Goal: Task Accomplishment & Management: Use online tool/utility

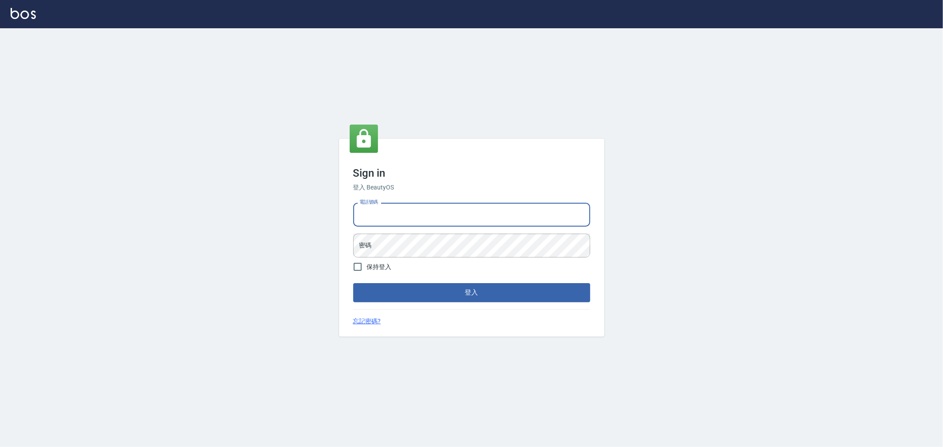
click at [474, 214] on input "電話號碼" at bounding box center [471, 215] width 237 height 24
type input "0222886821"
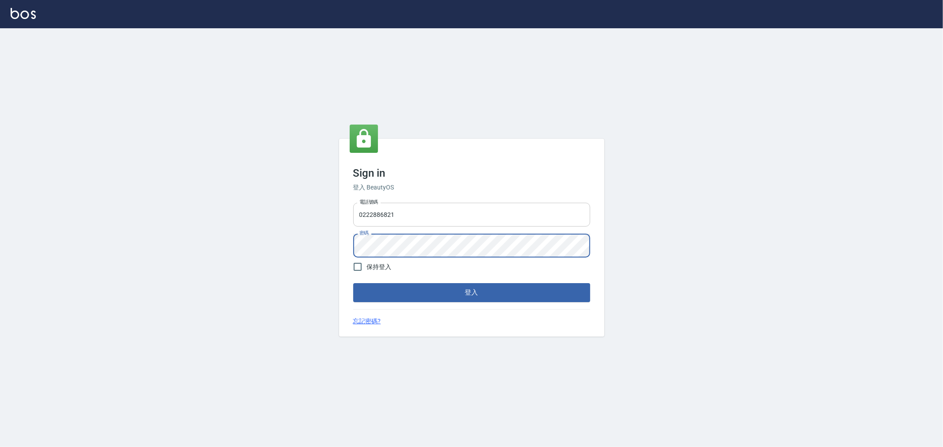
click at [353, 283] on button "登入" at bounding box center [471, 292] width 237 height 19
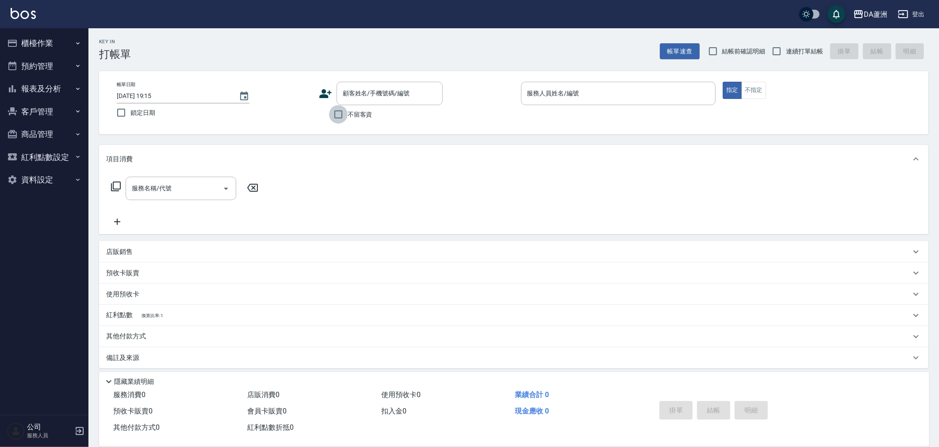
click at [339, 109] on input "不留客資" at bounding box center [338, 114] width 19 height 19
checkbox input "true"
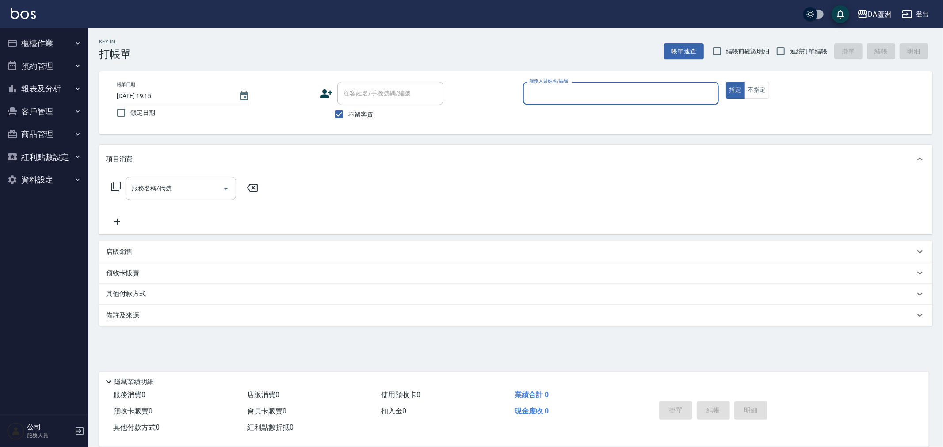
click at [811, 57] on label "連續打單結帳" at bounding box center [800, 51] width 56 height 19
click at [790, 57] on input "連續打單結帳" at bounding box center [781, 51] width 19 height 19
checkbox input "true"
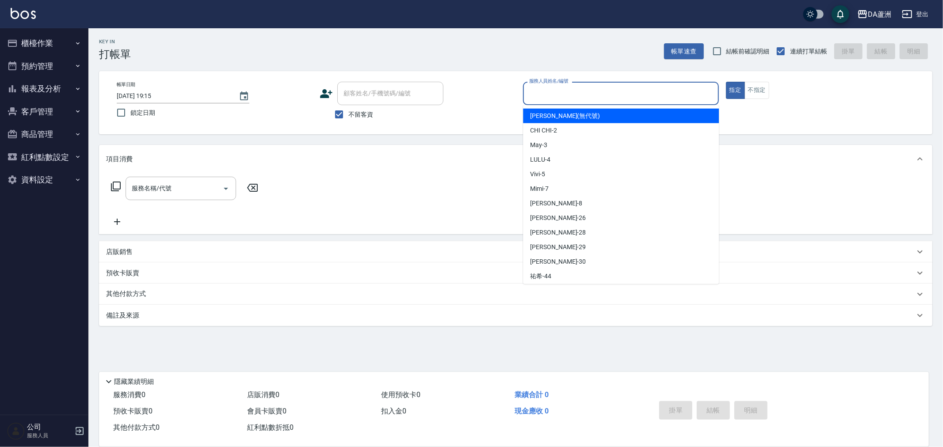
click at [638, 95] on input "服務人員姓名/編號" at bounding box center [621, 93] width 188 height 15
type input "May-3"
type button "true"
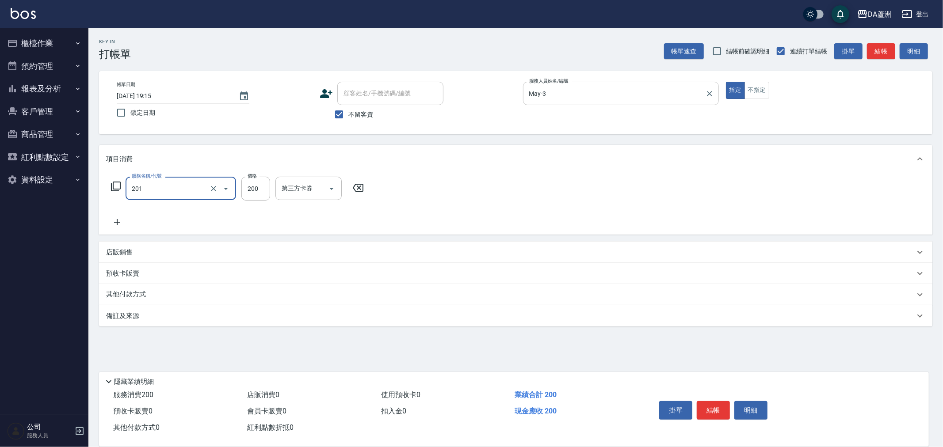
type input "洗髮(201)"
type input "400"
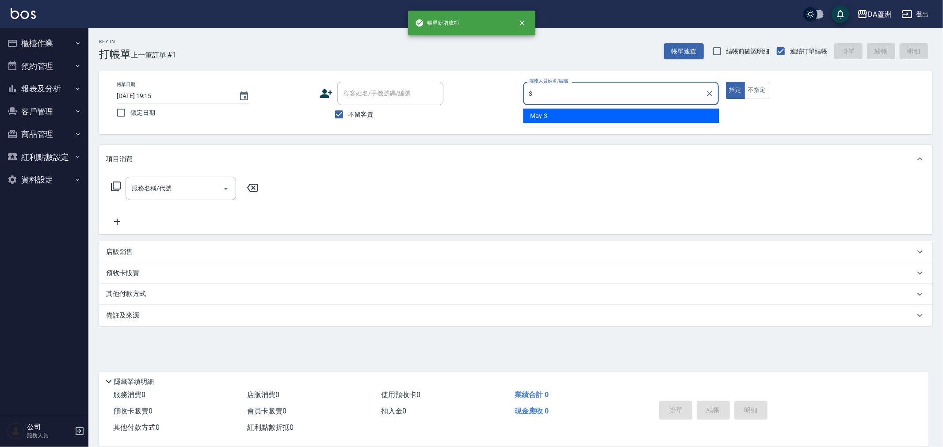
type input "May-3"
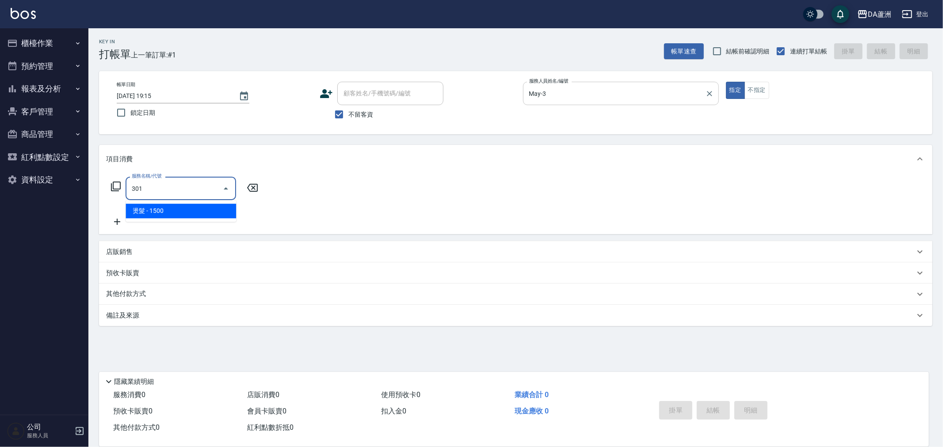
type input "燙髮(301)"
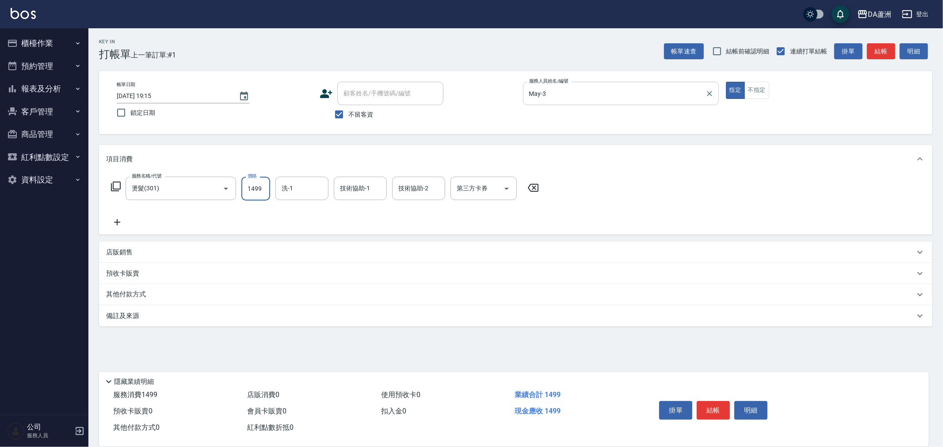
type input "1499"
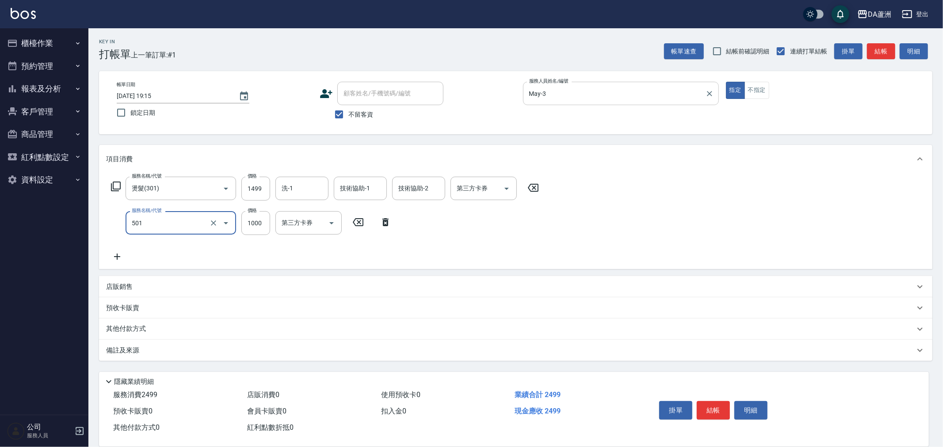
type input "染髮(501)"
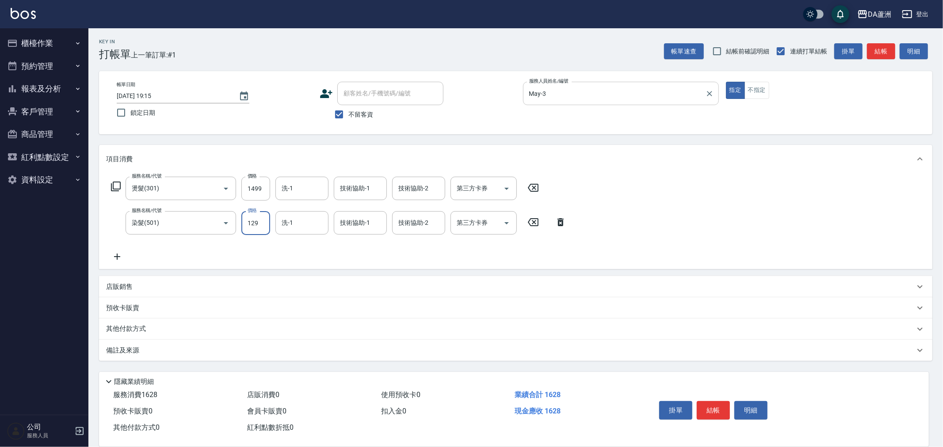
type input "1299"
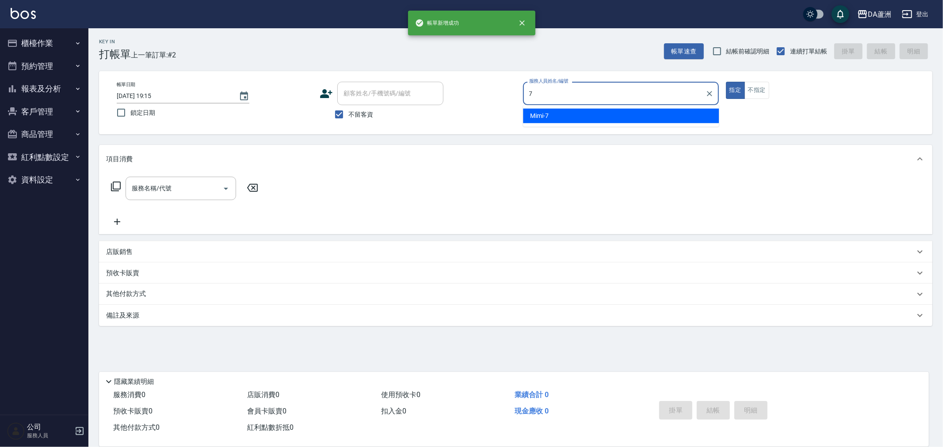
type input "Mimi-7"
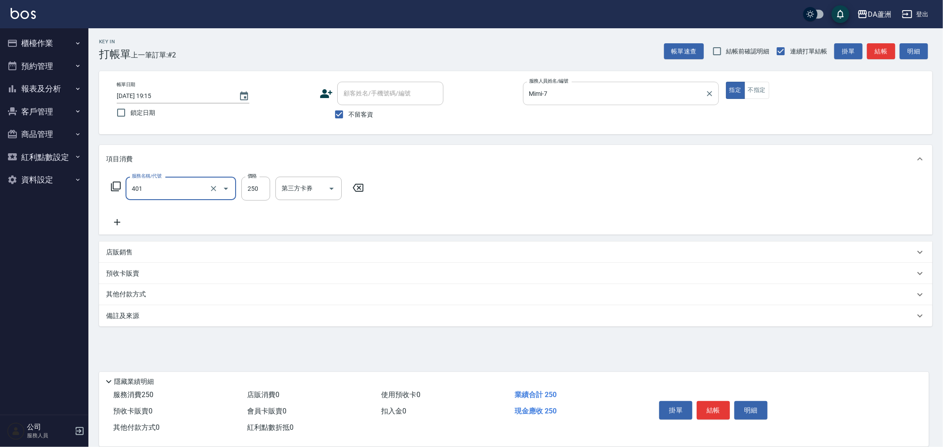
type input "剪髮(401)"
click at [256, 183] on input "250" at bounding box center [255, 189] width 29 height 24
type input "500"
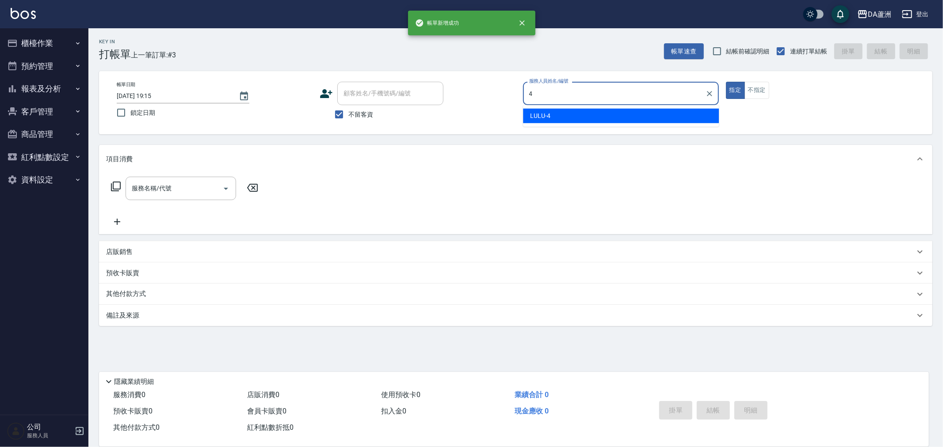
type input "LULU-4"
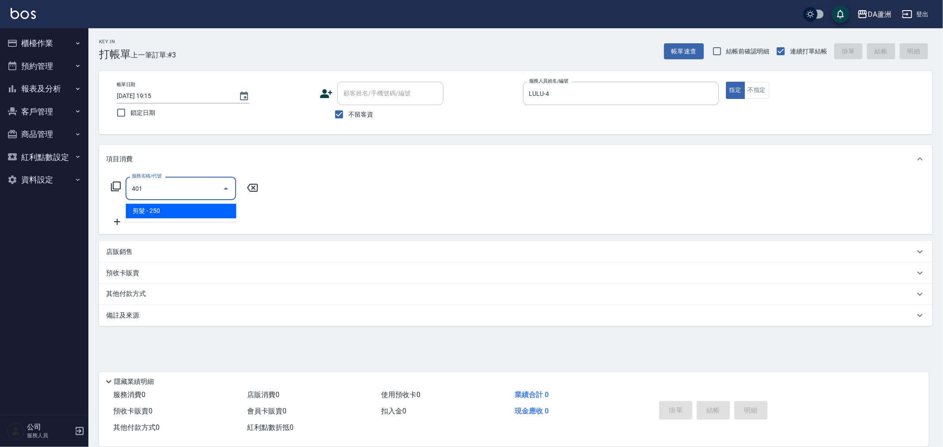
type input "剪髮(401)"
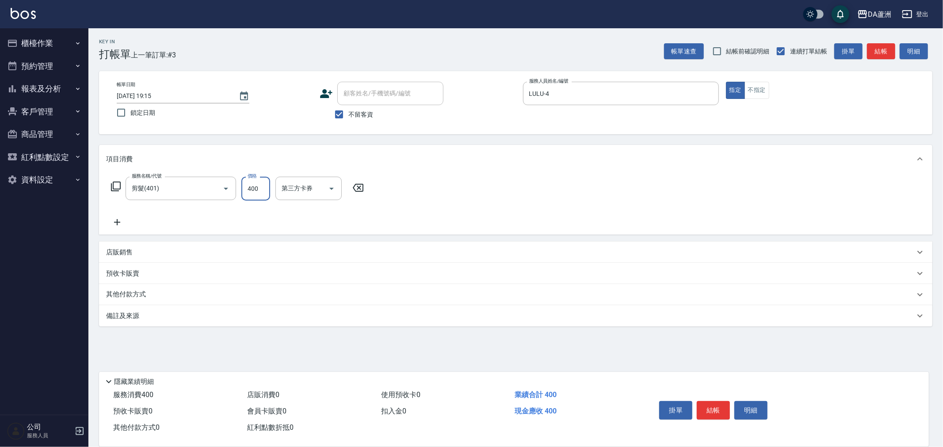
type input "400"
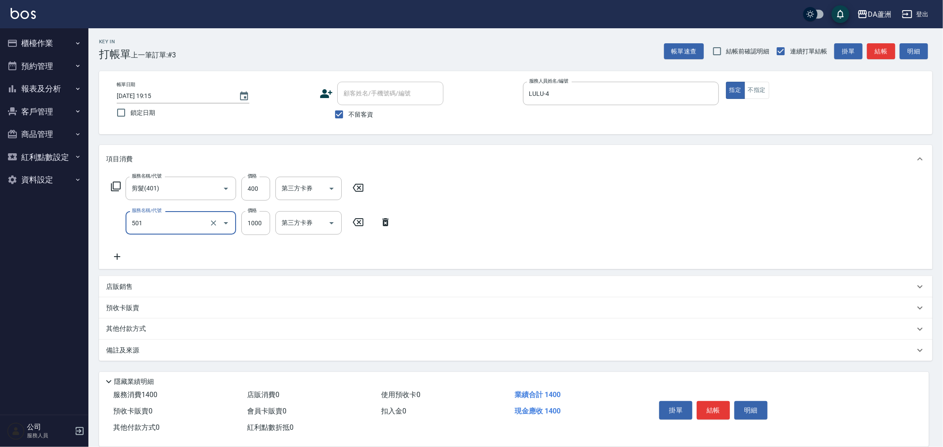
type input "染髮(501)"
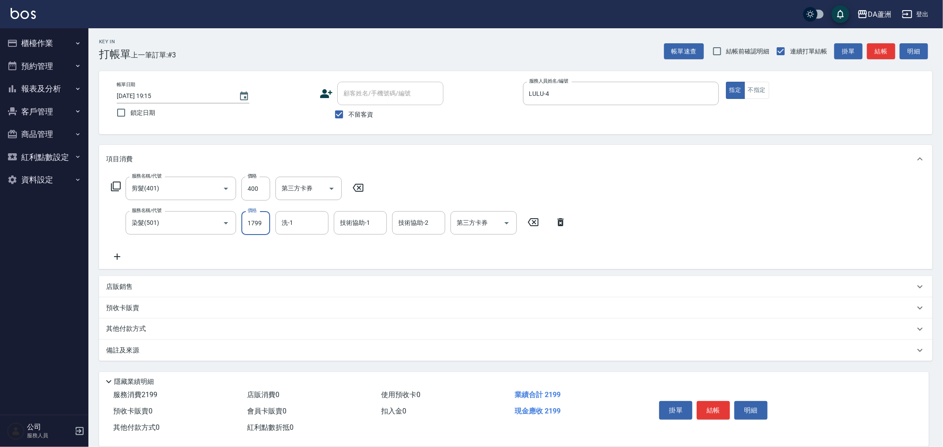
type input "1799"
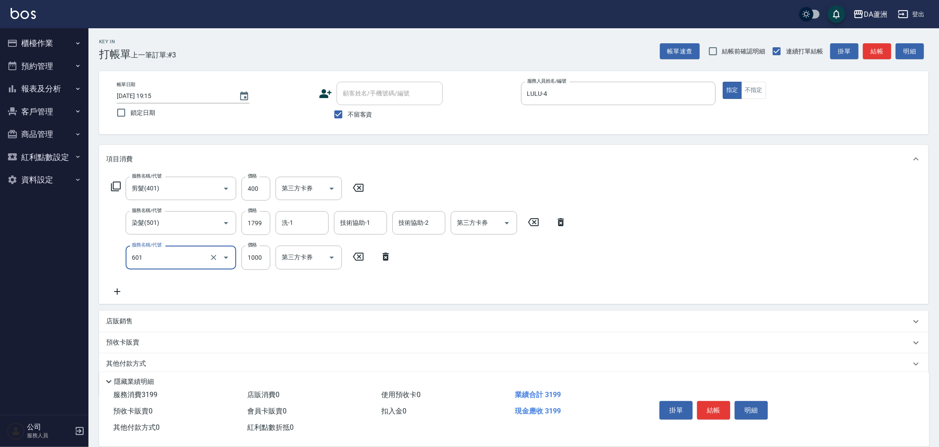
type input "自備護髮(1000上)(601)"
type input "1440"
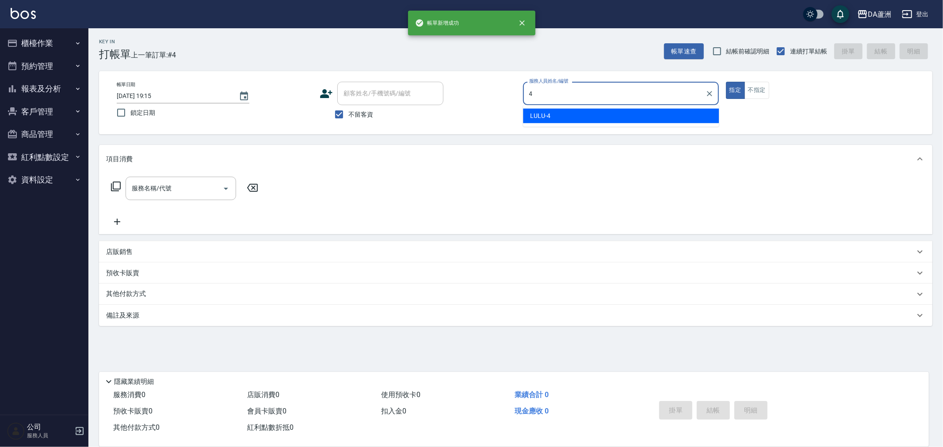
type input "LULU-4"
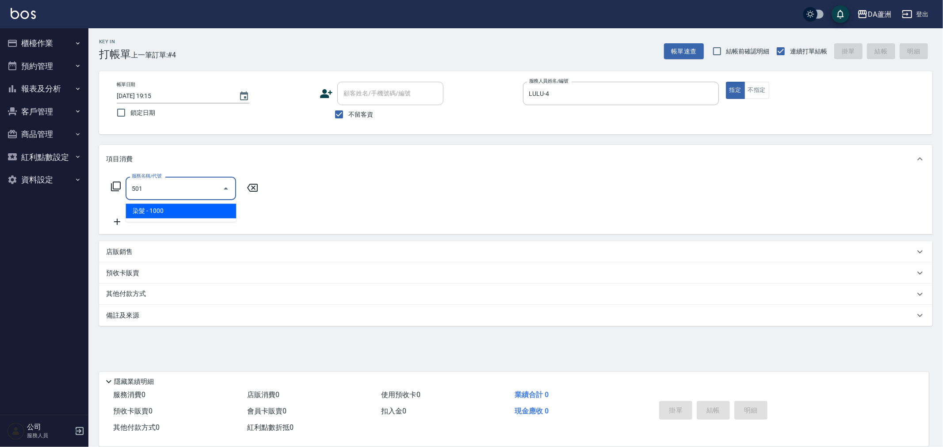
type input "染髮(501)"
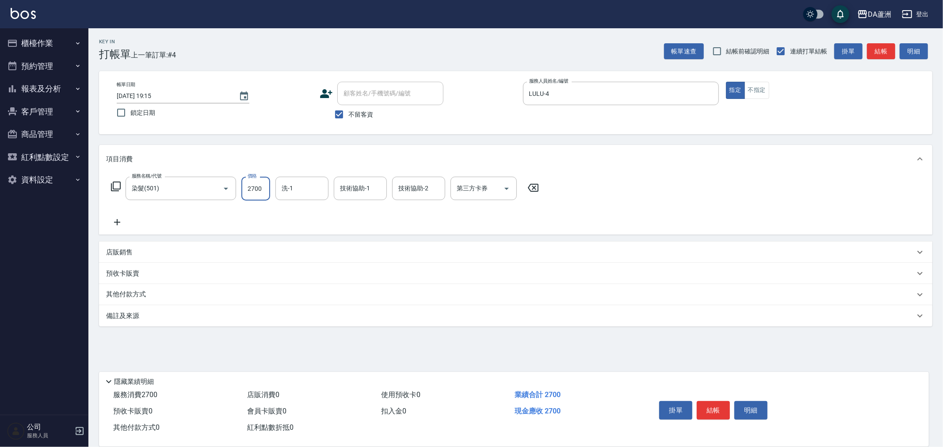
type input "2700"
type input "[PERSON_NAME]-29"
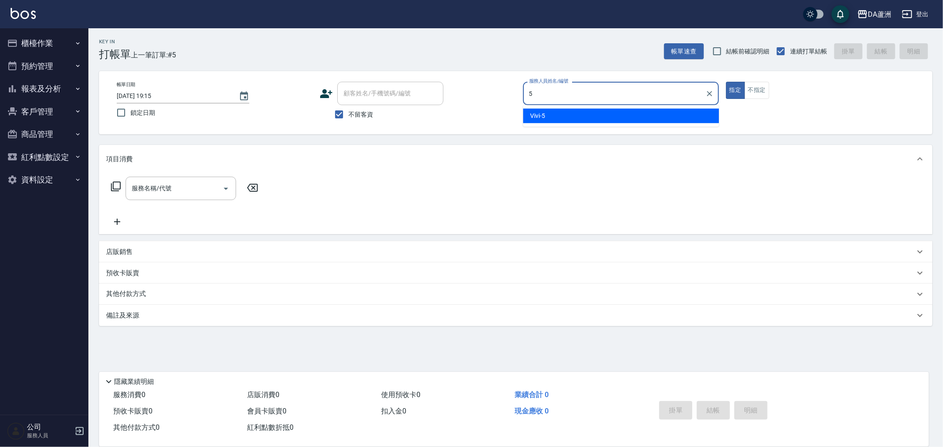
type input "Vivi-5"
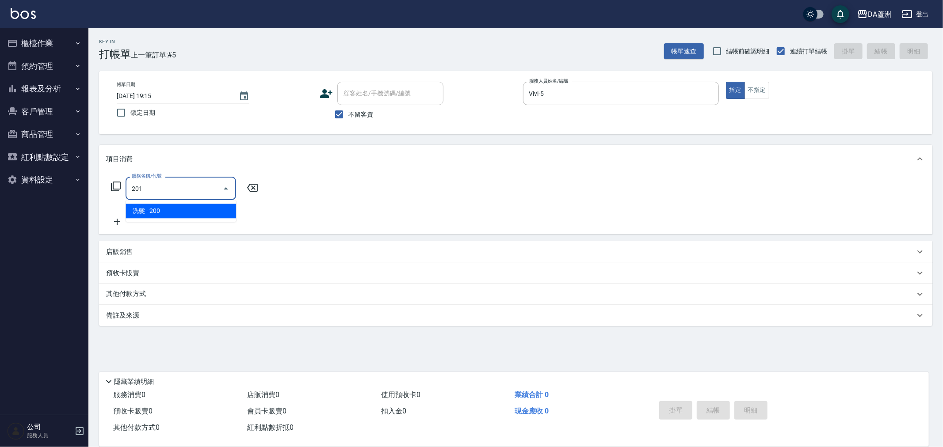
type input "洗髮(201)"
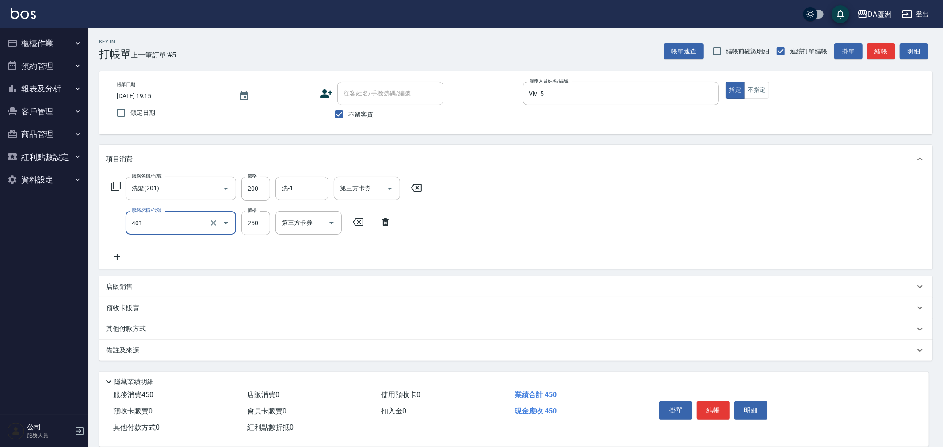
type input "剪髮(401)"
type input "400"
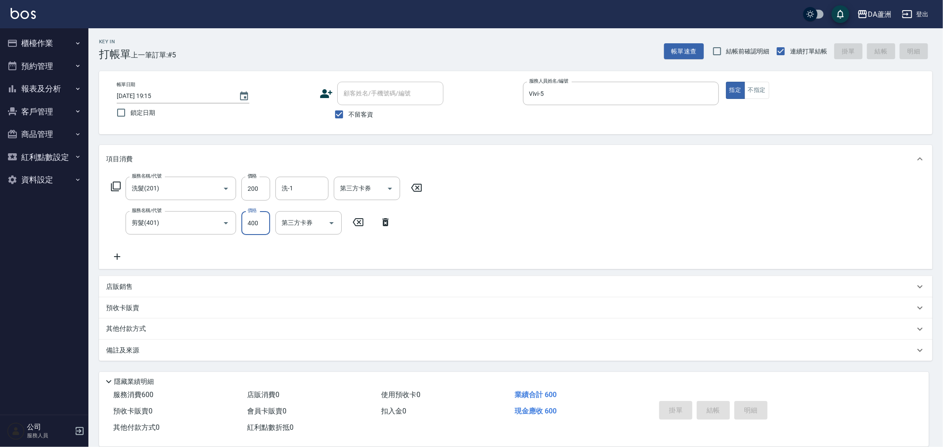
type input "[DATE] 19:16"
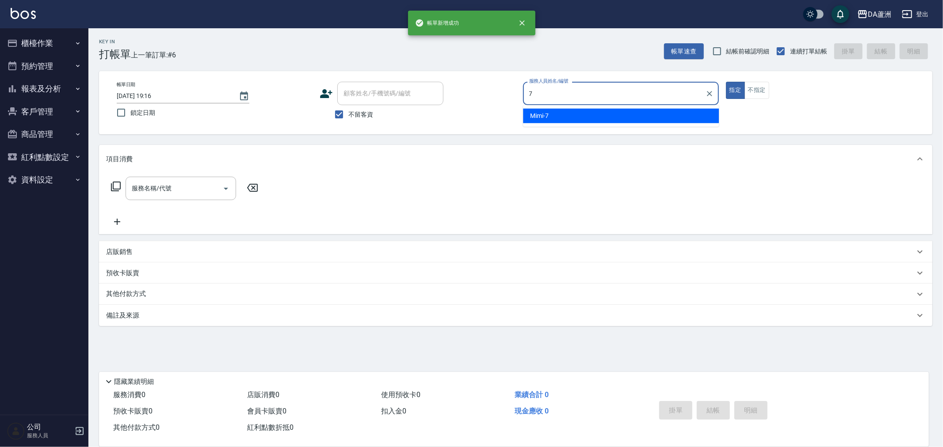
type input "Mimi-7"
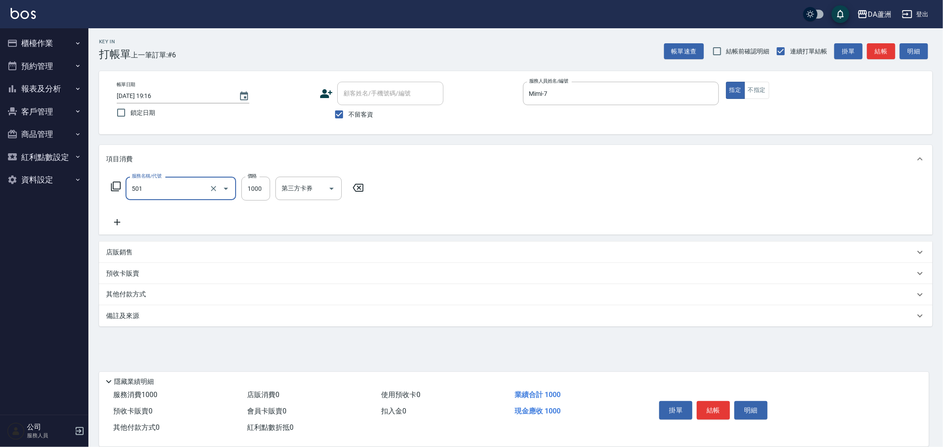
type input "染髮(501)"
type input "2980"
click at [130, 251] on p "店販銷售" at bounding box center [119, 252] width 27 height 9
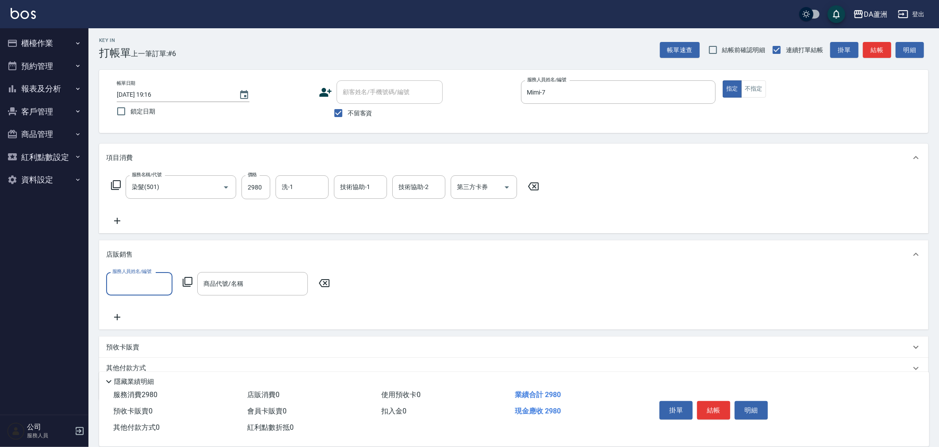
click at [131, 279] on input "服務人員姓名/編號" at bounding box center [139, 283] width 58 height 15
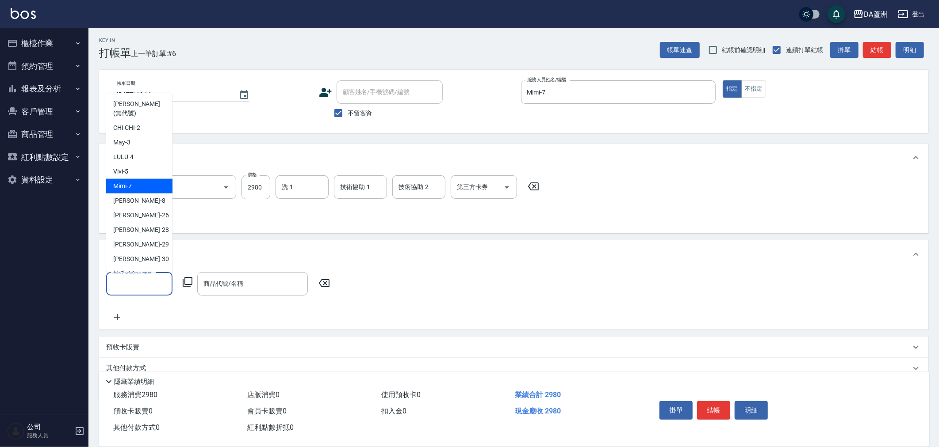
click at [136, 179] on div "Mimi -7" at bounding box center [139, 186] width 66 height 15
type input "Mimi-7"
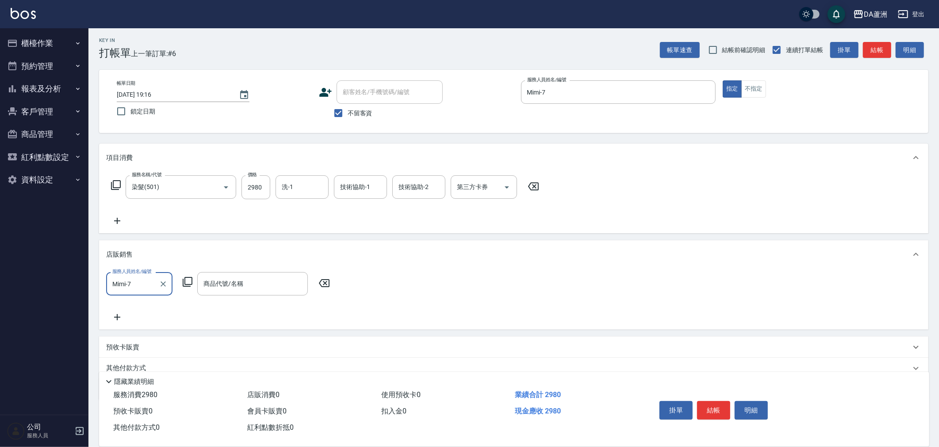
click at [189, 277] on icon at bounding box center [188, 282] width 10 height 10
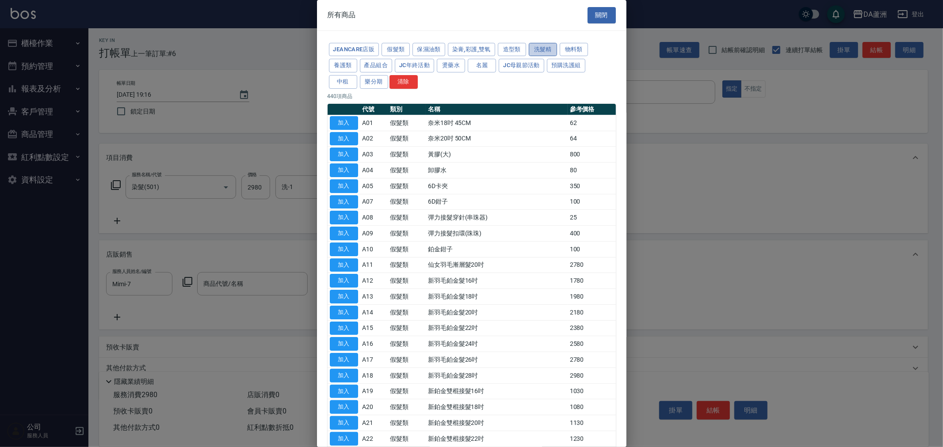
click at [550, 47] on button "洗髮精" at bounding box center [543, 50] width 28 height 14
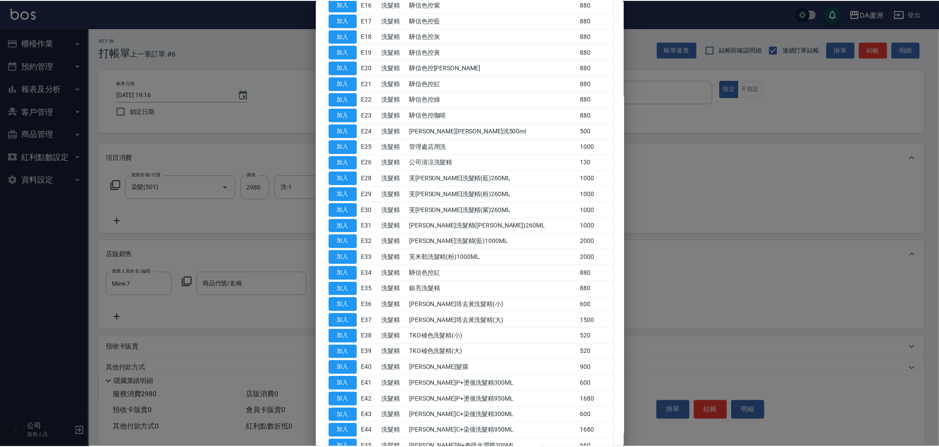
scroll to position [459, 0]
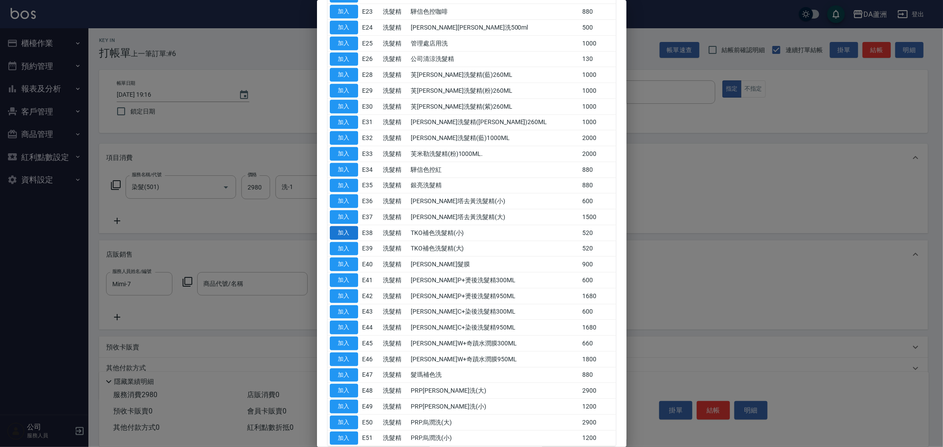
click at [347, 231] on button "加入" at bounding box center [344, 233] width 28 height 14
type input "TKO補色洗髮精(小)"
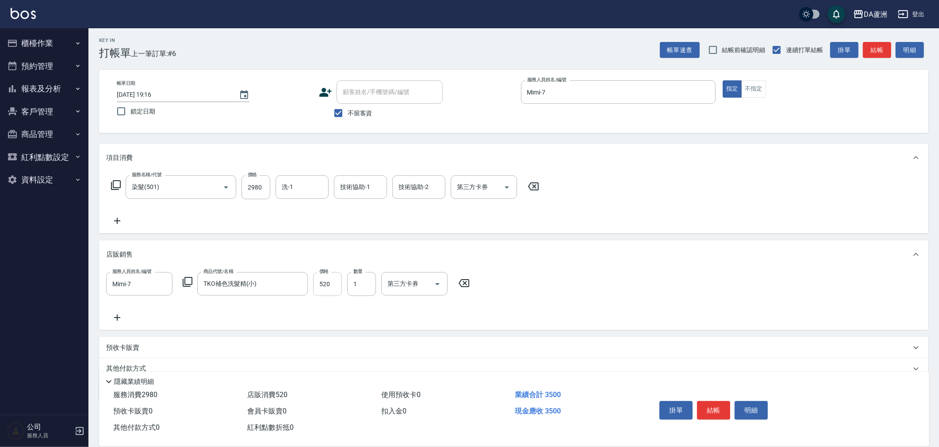
click at [335, 287] on input "520" at bounding box center [327, 284] width 29 height 24
type input "8"
